Goal: Task Accomplishment & Management: Complete application form

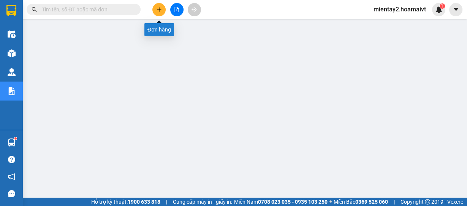
click at [158, 9] on icon "plus" at bounding box center [158, 9] width 5 height 5
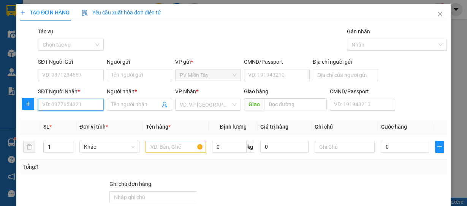
click at [85, 103] on input "SĐT Người Nhận *" at bounding box center [71, 105] width 66 height 12
click at [78, 122] on div "0338850379 - nga" at bounding box center [70, 119] width 56 height 8
type input "0338850379"
type input "nga"
click at [214, 104] on span "Hàng Bà Rịa" at bounding box center [208, 104] width 57 height 11
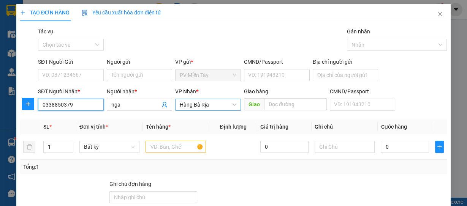
type input "0338850379"
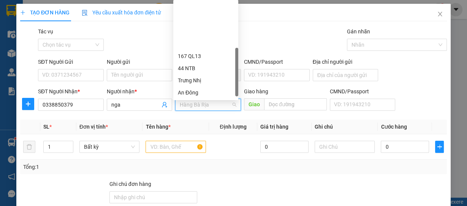
scroll to position [58, 0]
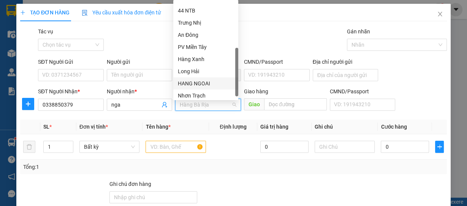
click at [207, 82] on div "HANG NGOAI" at bounding box center [206, 83] width 56 height 8
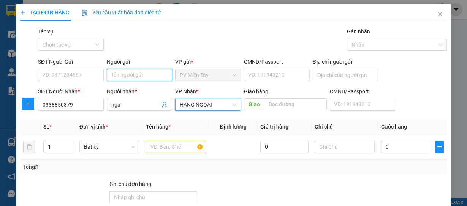
click at [139, 75] on input "Người gửi" at bounding box center [140, 75] width 66 height 12
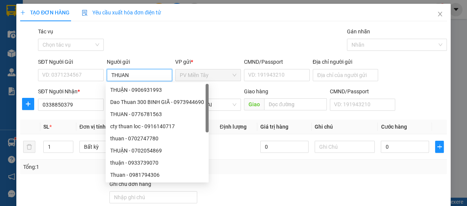
type input "THUAN D"
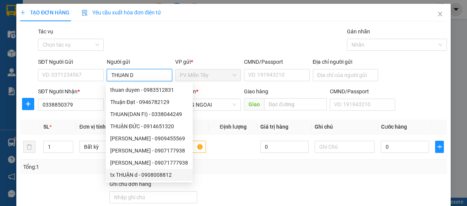
click at [145, 175] on div "tx THUẬN d - 0908008812" at bounding box center [149, 175] width 78 height 8
type input "0908008812"
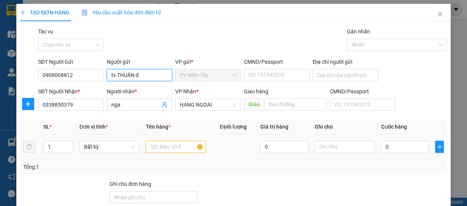
type input "tx THUẬN d"
click at [158, 147] on input "text" at bounding box center [175, 147] width 60 height 12
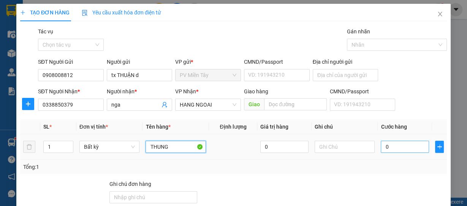
type input "THUNG"
click at [389, 145] on input "0" at bounding box center [404, 147] width 48 height 12
type input "5"
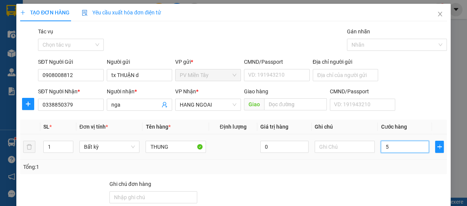
type input "50"
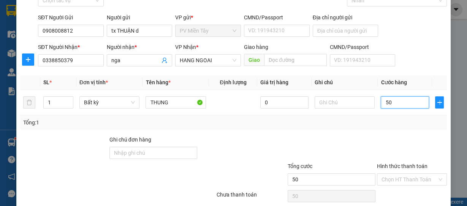
scroll to position [74, 0]
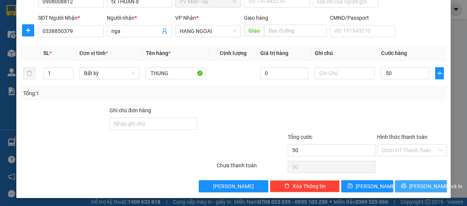
type input "50.000"
click at [412, 183] on span "[PERSON_NAME] và In" at bounding box center [435, 186] width 53 height 8
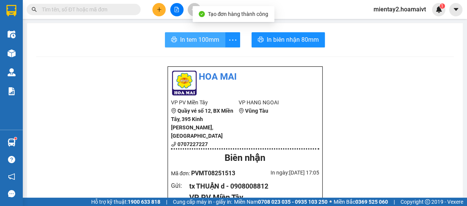
click at [196, 38] on span "In tem 100mm" at bounding box center [199, 39] width 39 height 9
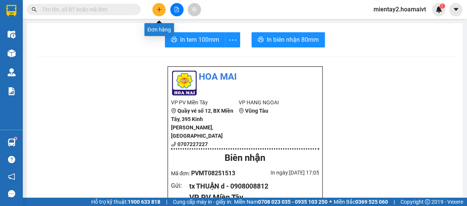
click at [156, 5] on button at bounding box center [158, 9] width 13 height 13
